Goal: Navigation & Orientation: Find specific page/section

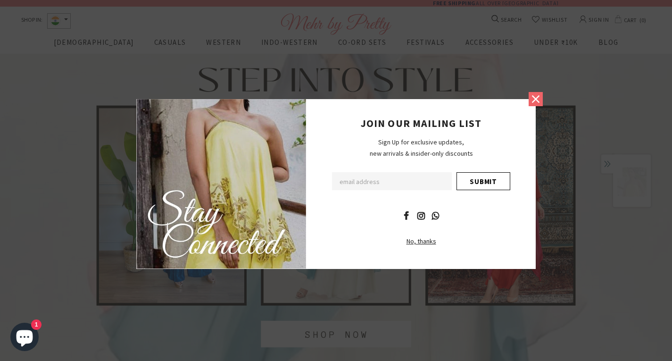
drag, startPoint x: 536, startPoint y: 103, endPoint x: 371, endPoint y: 103, distance: 165.5
click at [536, 103] on icon at bounding box center [535, 99] width 12 height 12
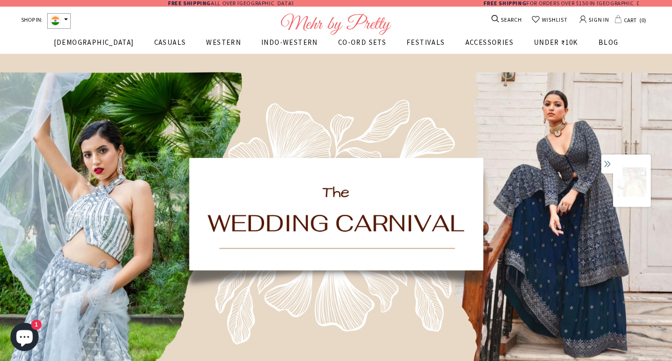
click at [102, 41] on span "[DEMOGRAPHIC_DATA]" at bounding box center [94, 42] width 80 height 9
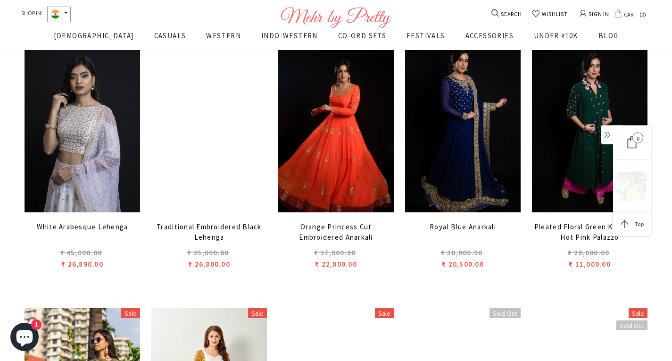
scroll to position [1581, 0]
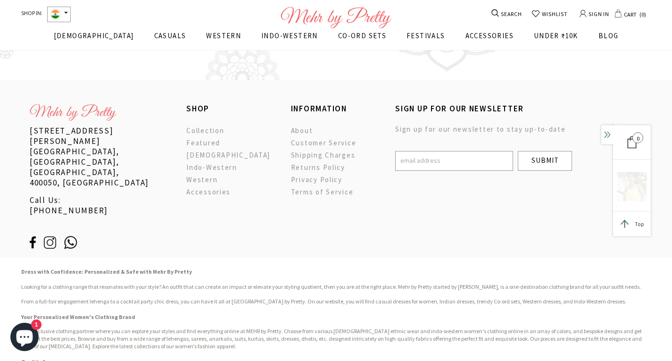
scroll to position [1850, 0]
